Goal: Transaction & Acquisition: Purchase product/service

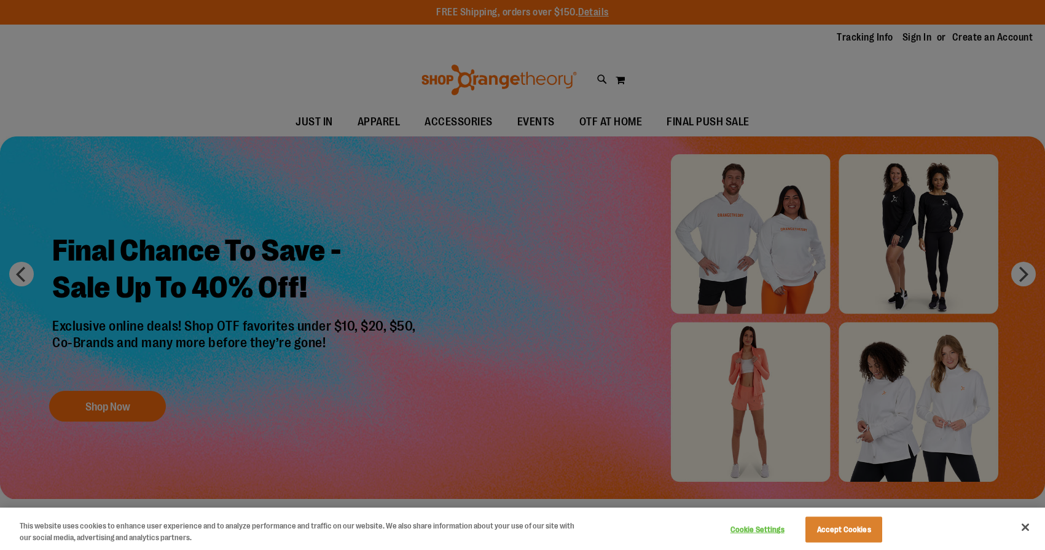
click at [597, 119] on div at bounding box center [522, 275] width 1045 height 550
click at [868, 100] on div at bounding box center [522, 275] width 1045 height 550
click at [697, 118] on div at bounding box center [522, 275] width 1045 height 550
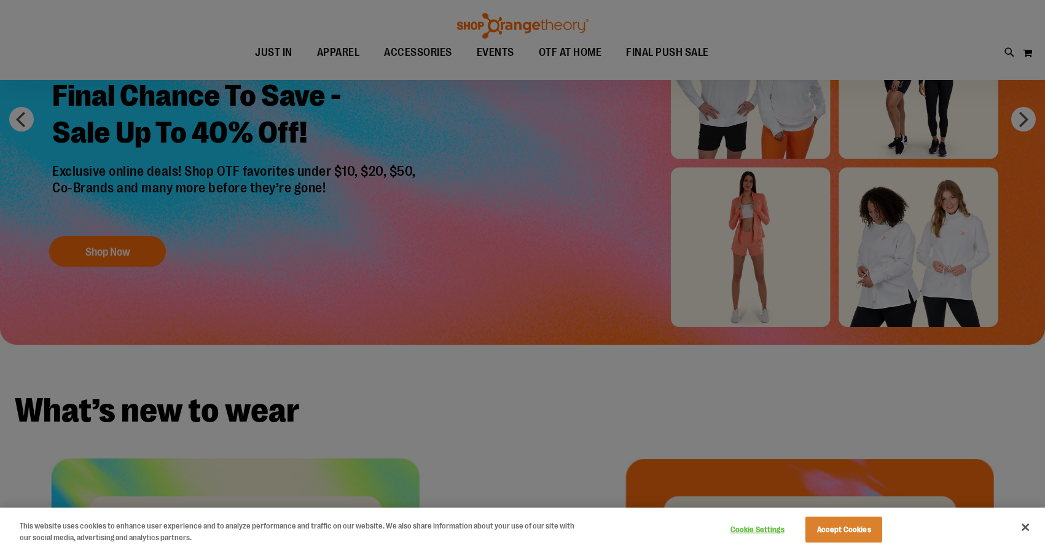
scroll to position [254, 0]
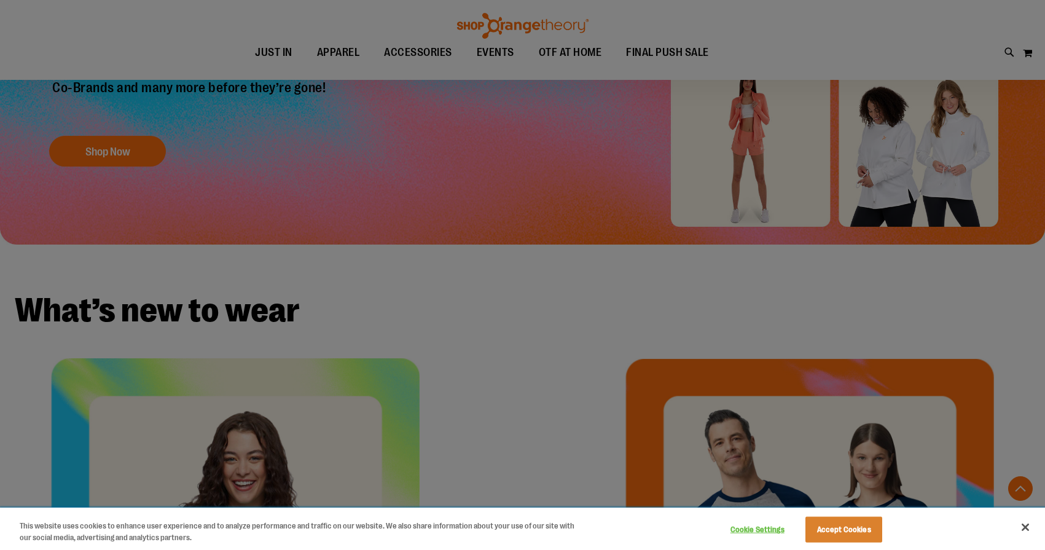
click at [833, 536] on button "Accept Cookies" at bounding box center [844, 530] width 77 height 26
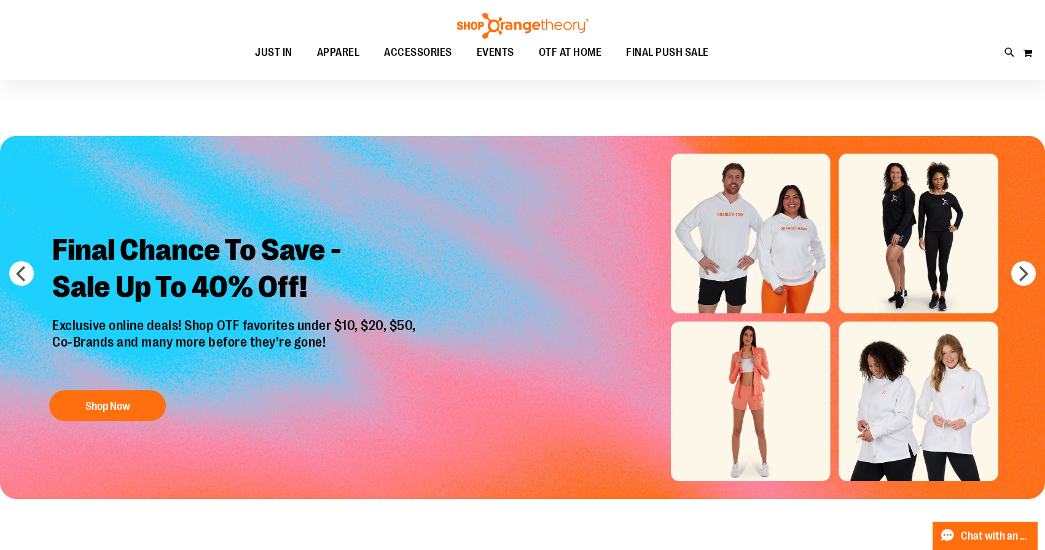
scroll to position [0, 0]
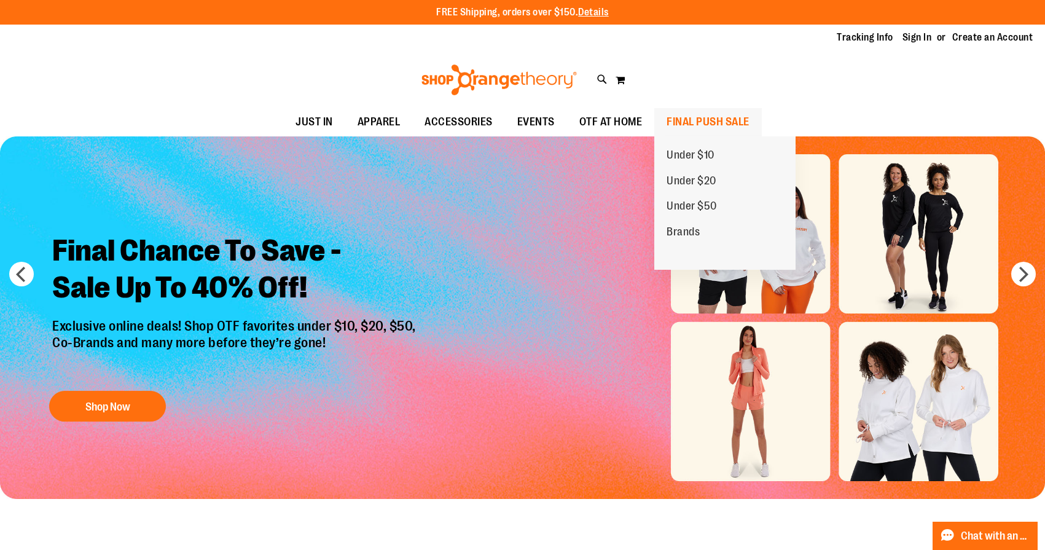
click at [695, 116] on span "FINAL PUSH SALE" at bounding box center [708, 122] width 83 height 28
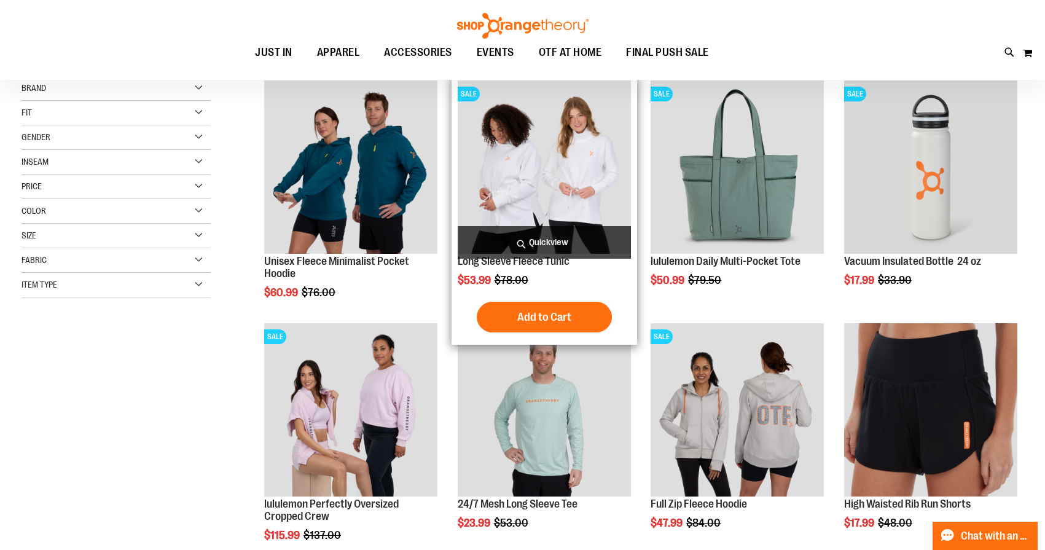
scroll to position [172, 0]
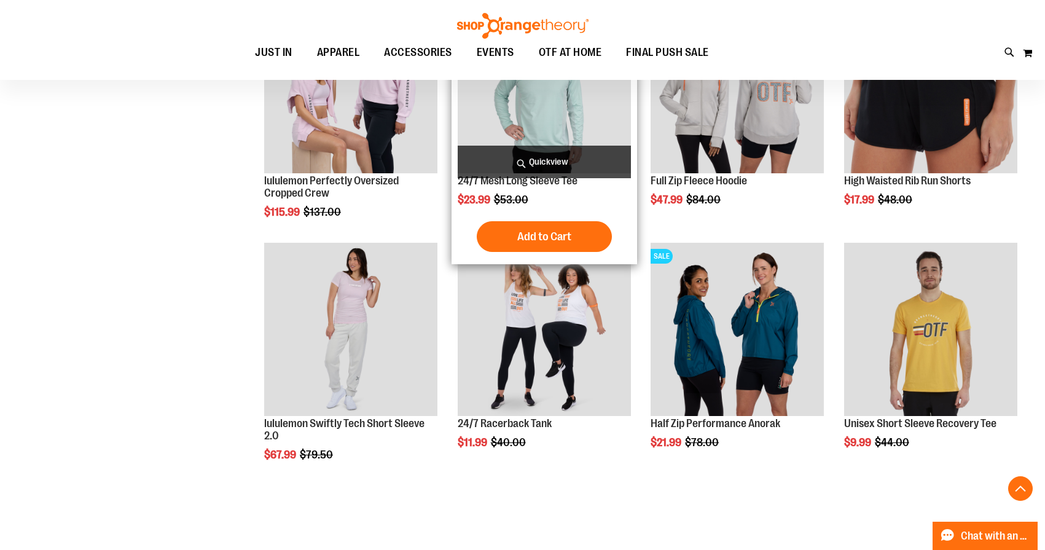
scroll to position [383, 1]
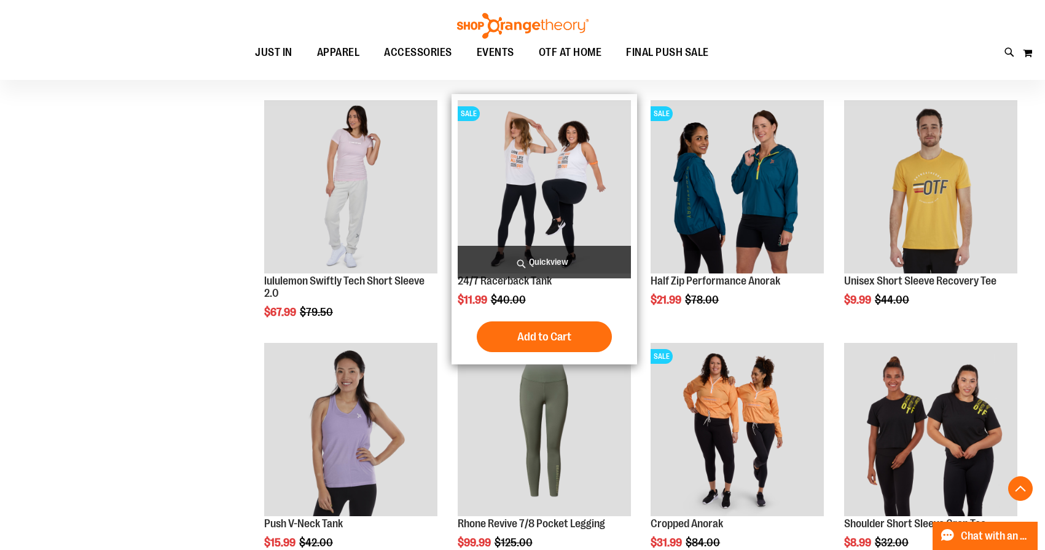
scroll to position [635, 0]
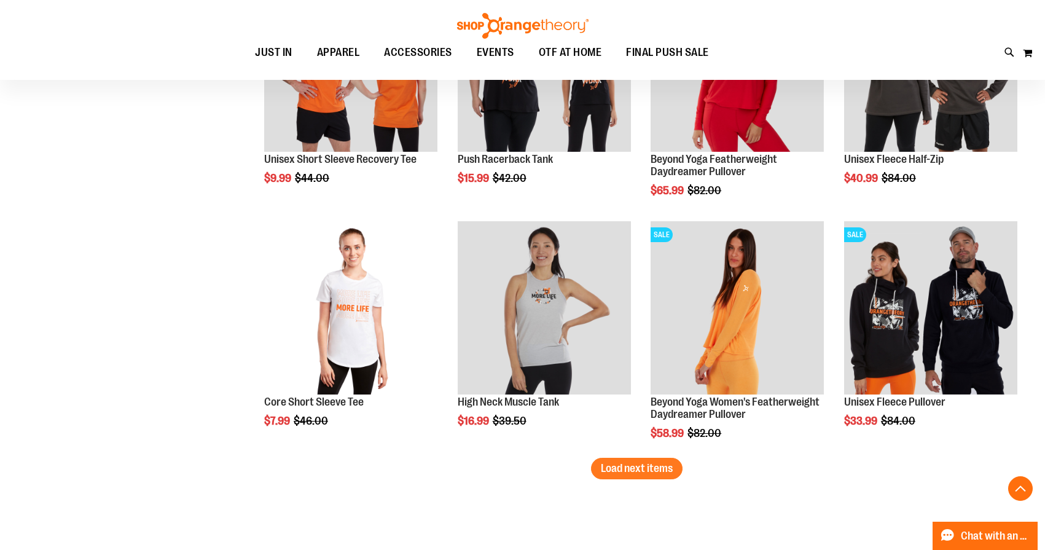
scroll to position [1976, 0]
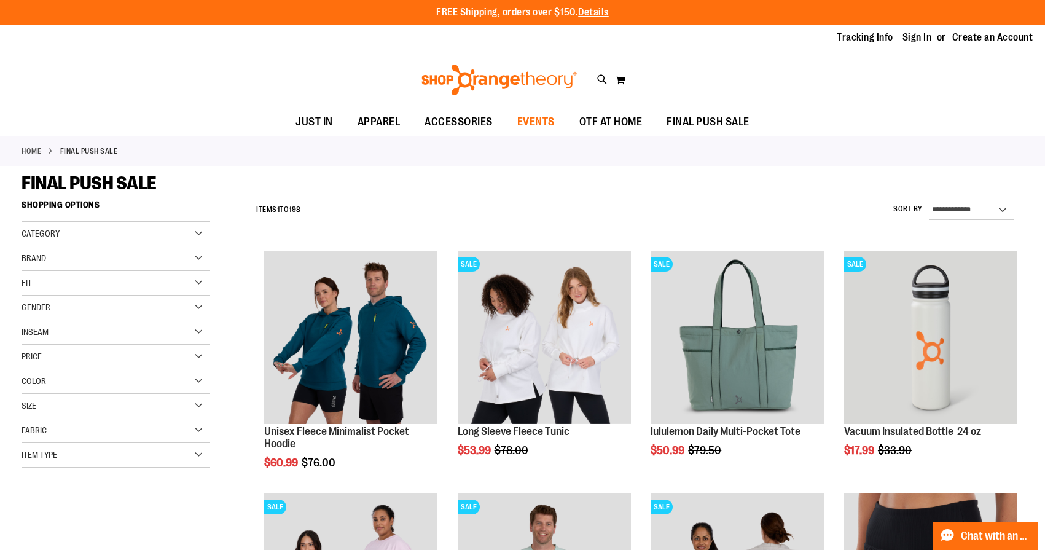
click at [536, 124] on span "EVENTS" at bounding box center [535, 122] width 37 height 28
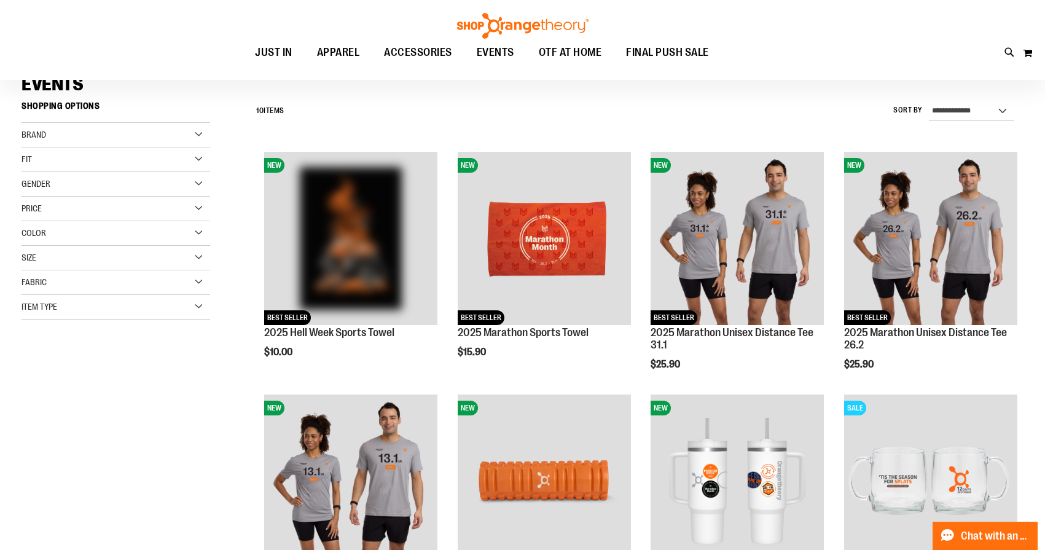
scroll to position [94, 0]
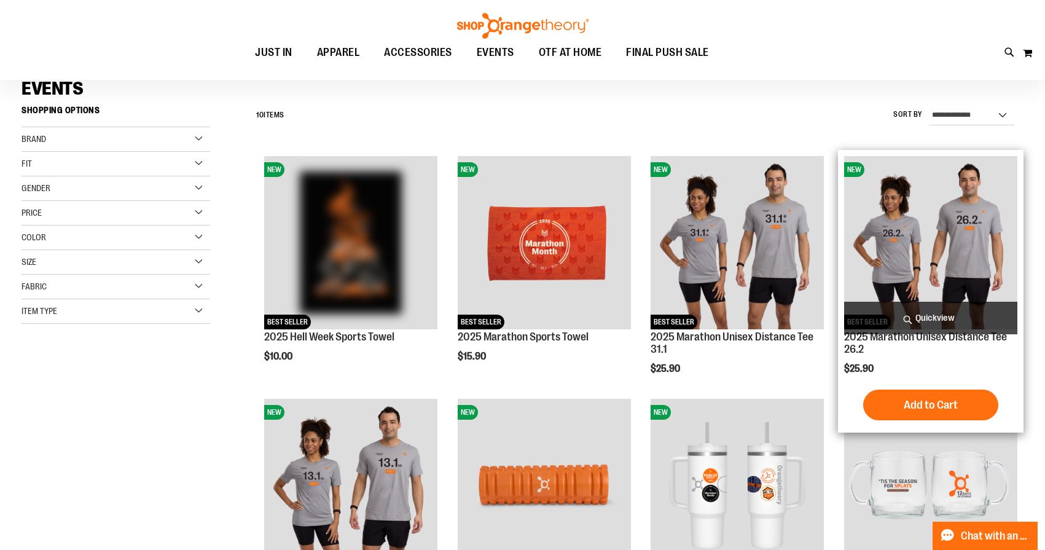
click at [934, 234] on img "product" at bounding box center [930, 242] width 173 height 173
click at [931, 313] on span "Quickview" at bounding box center [930, 318] width 173 height 33
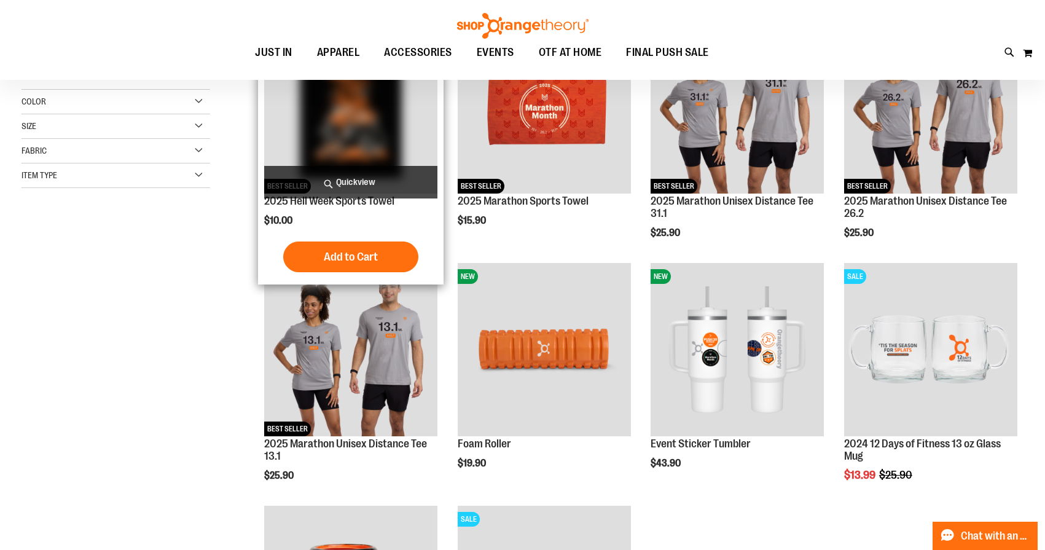
scroll to position [94, 0]
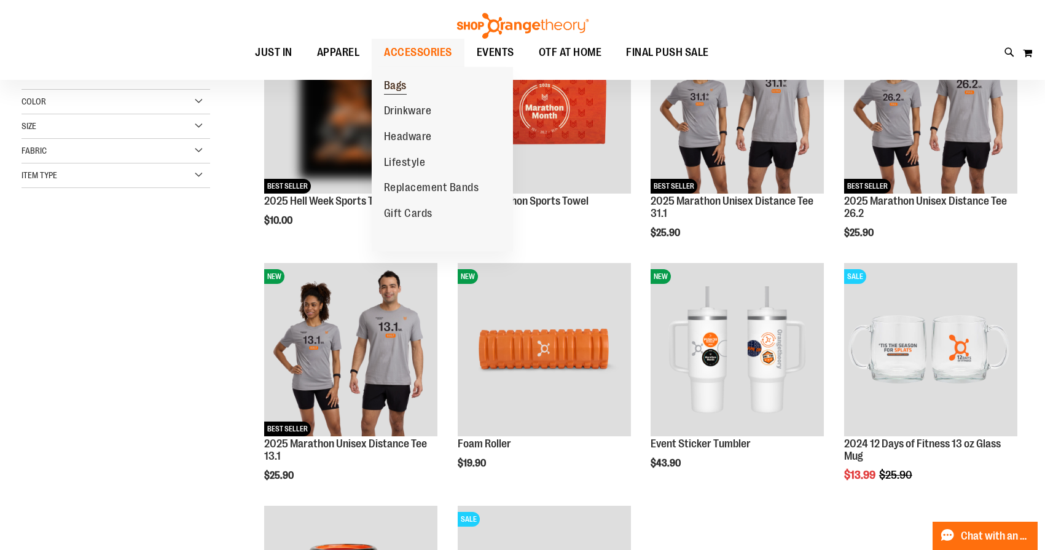
click at [397, 88] on span "Bags" at bounding box center [395, 86] width 23 height 15
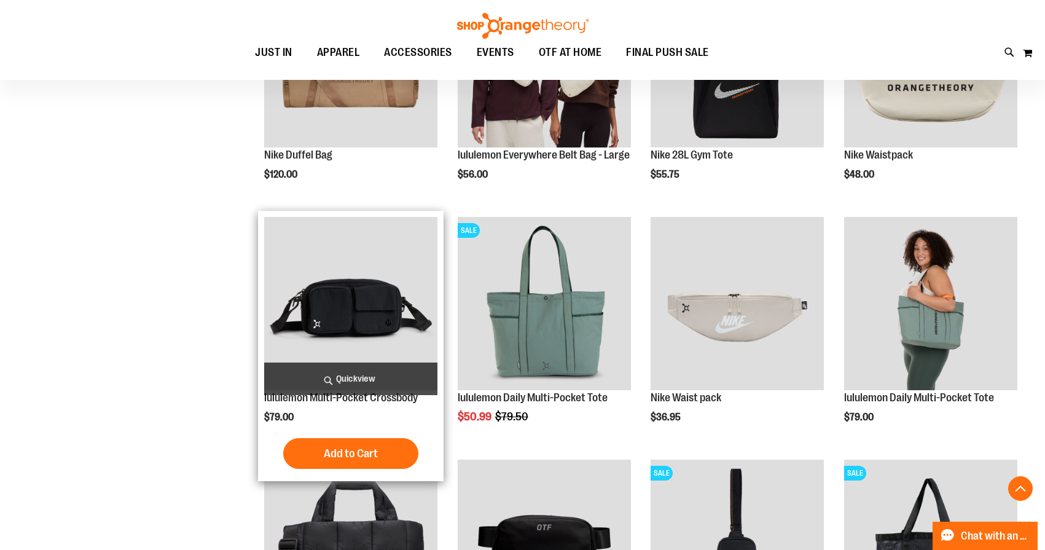
scroll to position [280, 0]
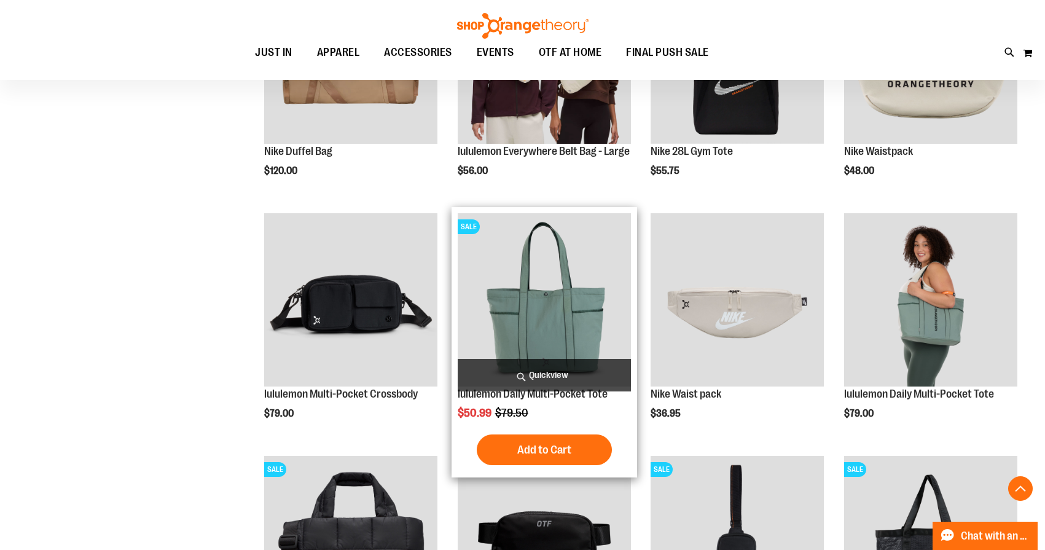
click at [533, 306] on img "product" at bounding box center [544, 299] width 173 height 173
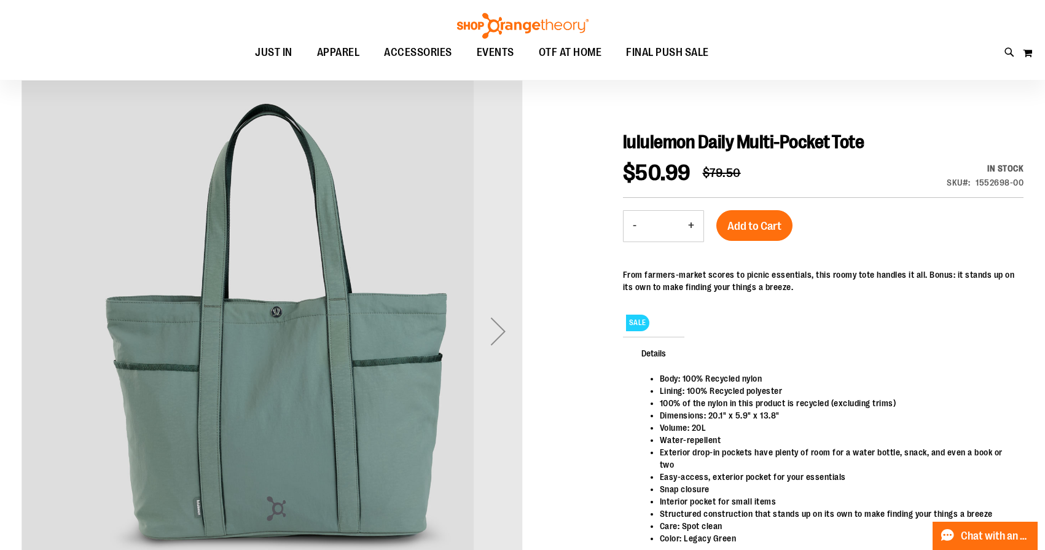
scroll to position [106, 0]
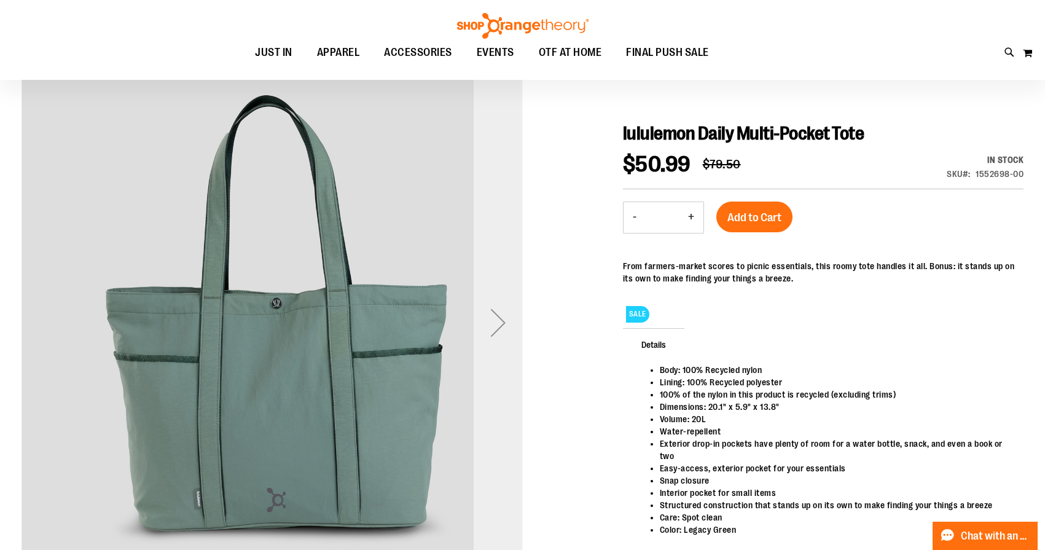
click at [491, 324] on div "Next" at bounding box center [498, 322] width 49 height 49
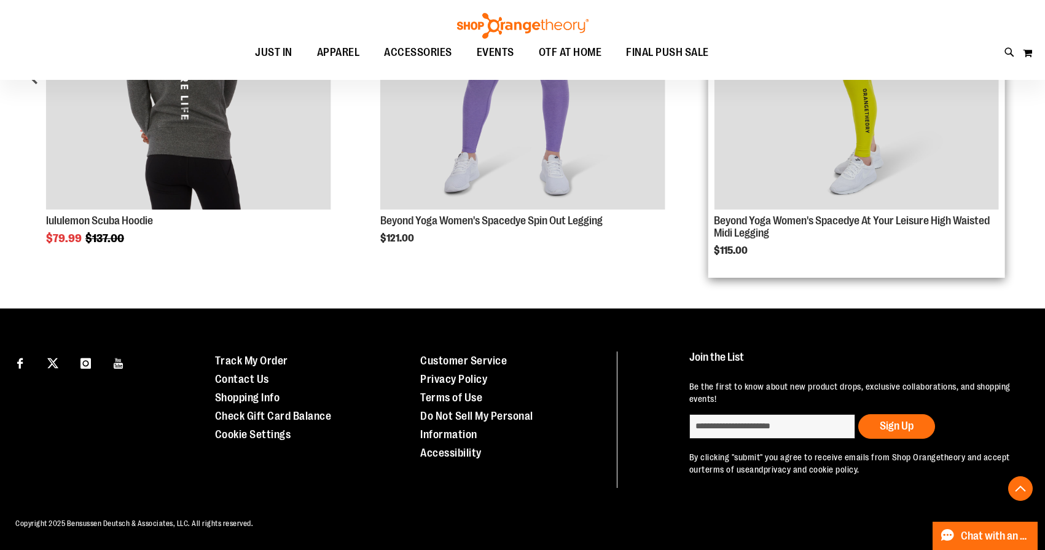
scroll to position [889, 0]
